Goal: Transaction & Acquisition: Purchase product/service

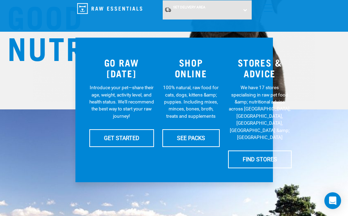
scroll to position [128, 0]
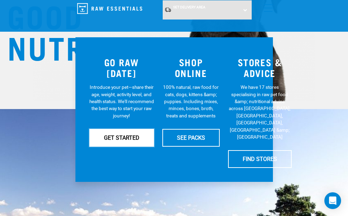
click at [127, 135] on link "GET STARTED" at bounding box center [121, 137] width 65 height 17
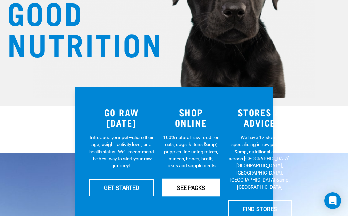
click at [184, 184] on link "SEE PACKS" at bounding box center [190, 187] width 57 height 17
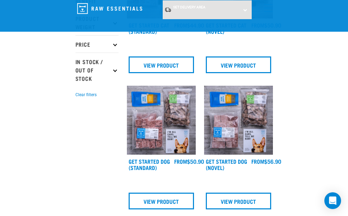
scroll to position [151, 0]
